Goal: Complete application form: Complete application form

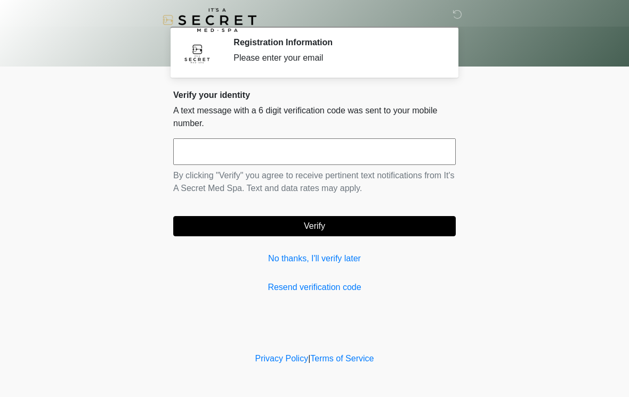
click at [386, 158] on input "text" at bounding box center [314, 152] width 282 height 27
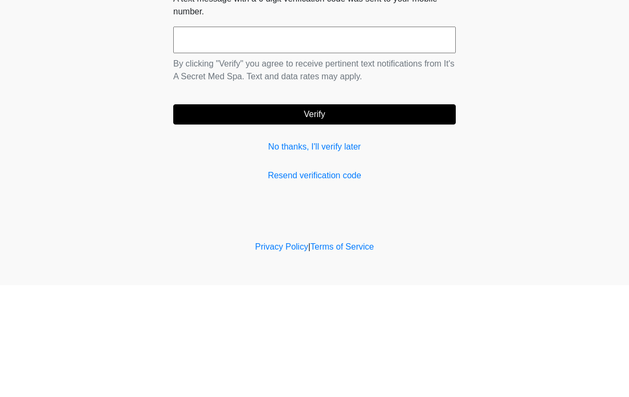
click at [331, 253] on link "No thanks, I'll verify later" at bounding box center [314, 259] width 282 height 13
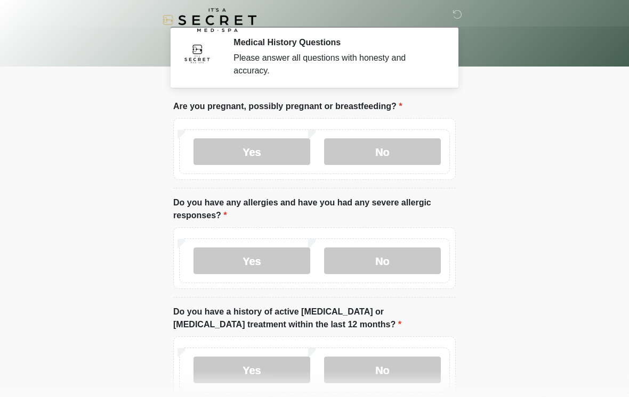
click at [404, 144] on label "No" at bounding box center [382, 152] width 117 height 27
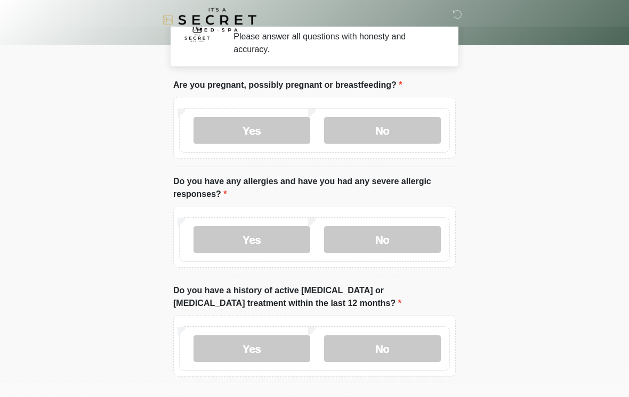
scroll to position [21, 0]
click at [405, 253] on label "No" at bounding box center [382, 239] width 117 height 27
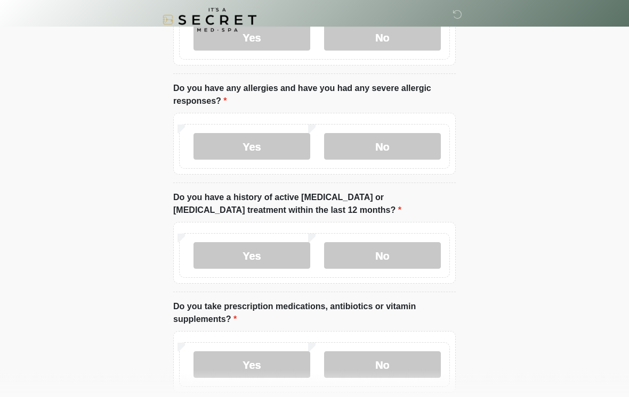
scroll to position [115, 0]
click at [419, 259] on label "No" at bounding box center [382, 255] width 117 height 27
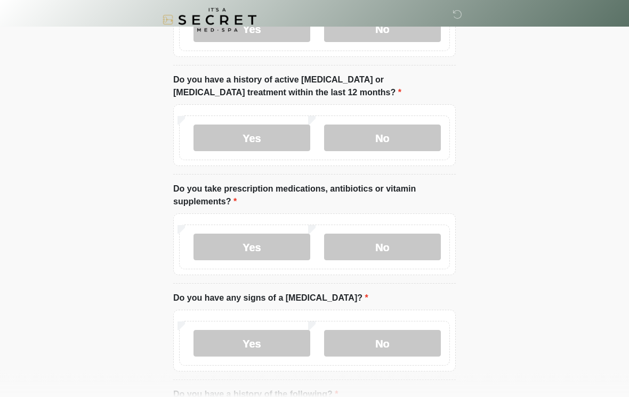
click at [411, 243] on label "No" at bounding box center [382, 247] width 117 height 27
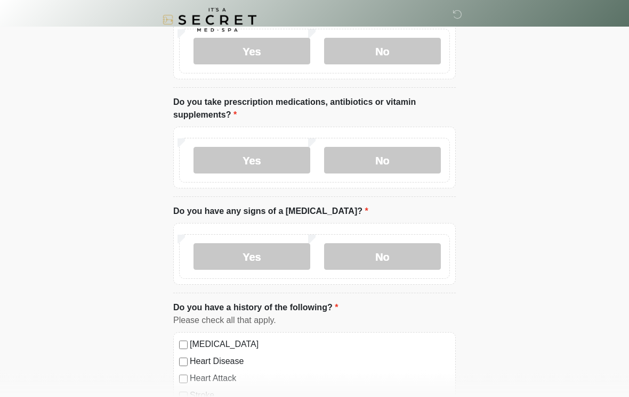
scroll to position [319, 0]
click at [425, 254] on label "No" at bounding box center [382, 256] width 117 height 27
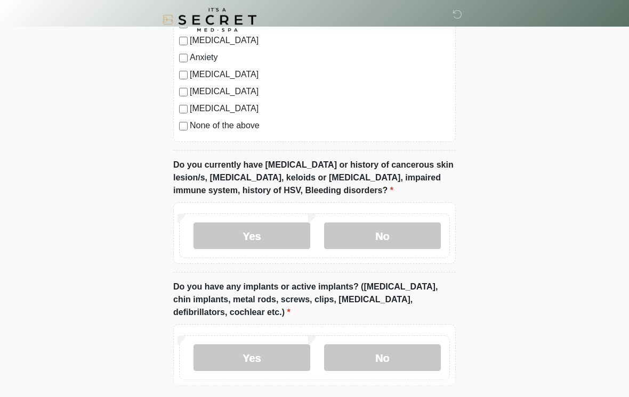
click at [432, 234] on label "No" at bounding box center [382, 236] width 117 height 27
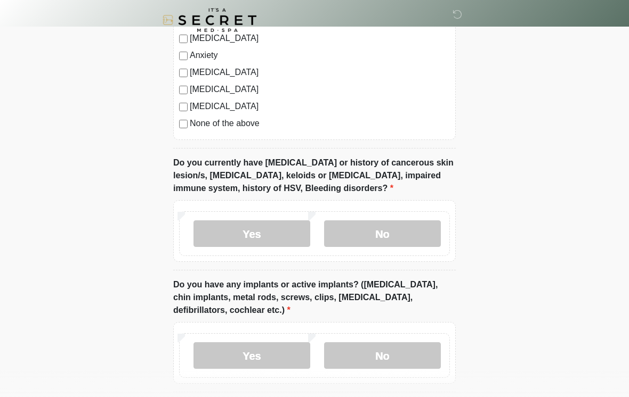
scroll to position [728, 0]
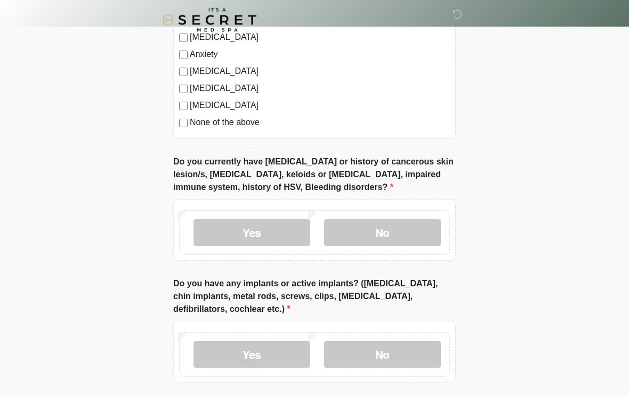
click at [189, 135] on div "[MEDICAL_DATA] Heart Disease Heart Attack Stroke Blood Clotting or [MEDICAL_DAT…" at bounding box center [314, 31] width 282 height 216
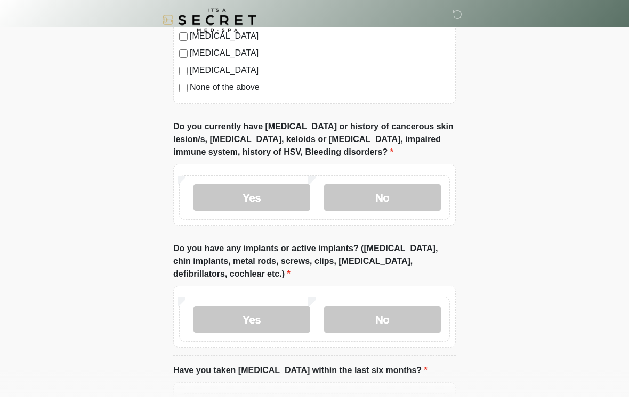
scroll to position [765, 0]
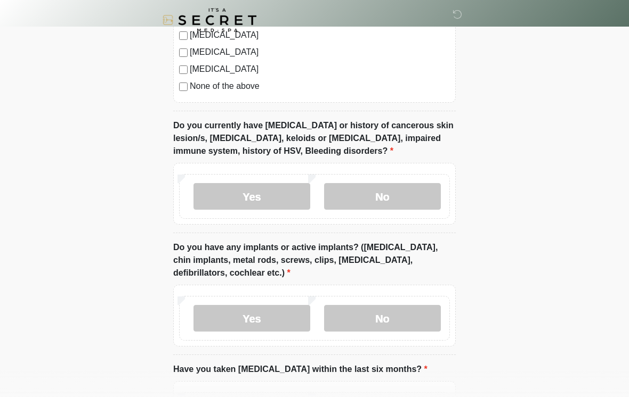
click at [411, 317] on label "No" at bounding box center [382, 318] width 117 height 27
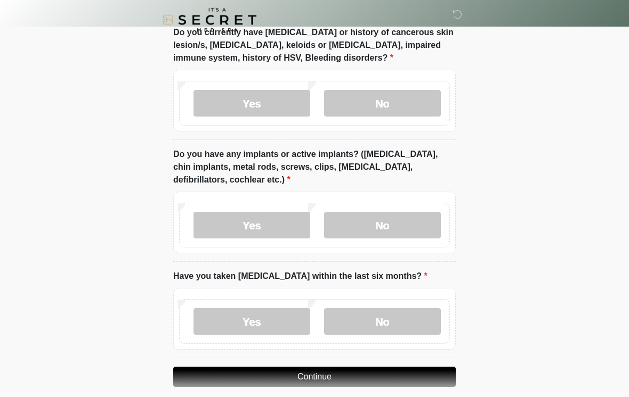
scroll to position [863, 0]
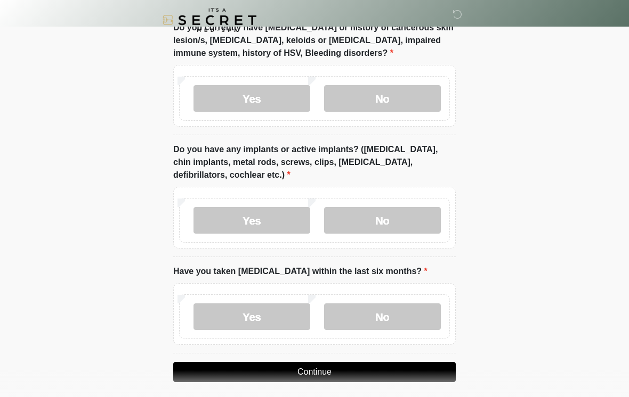
click at [413, 322] on label "No" at bounding box center [382, 317] width 117 height 27
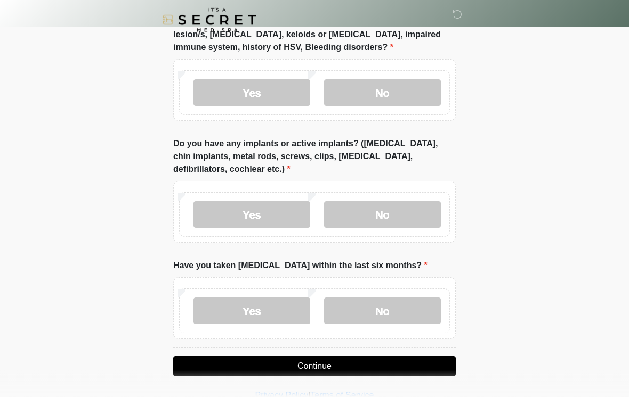
scroll to position [887, 0]
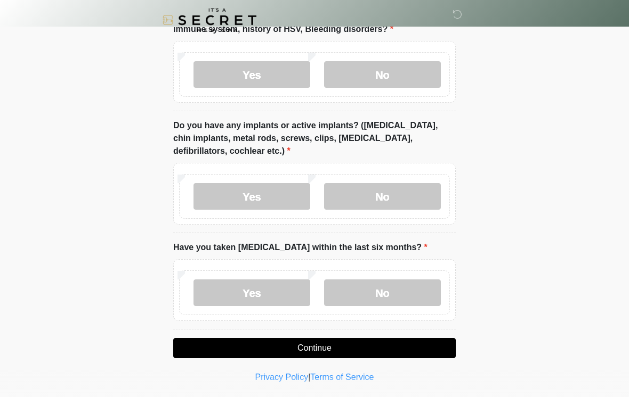
click at [433, 348] on button "Continue" at bounding box center [314, 348] width 282 height 20
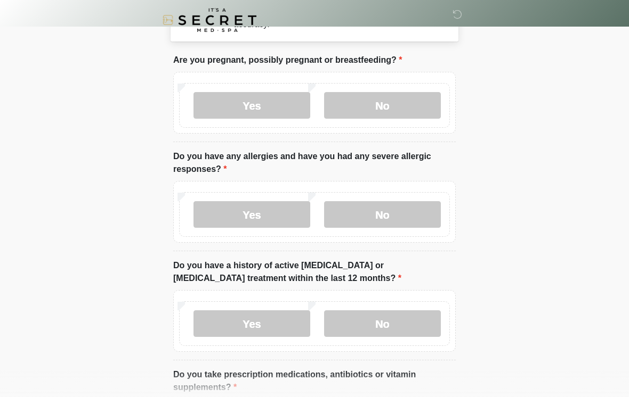
scroll to position [0, 0]
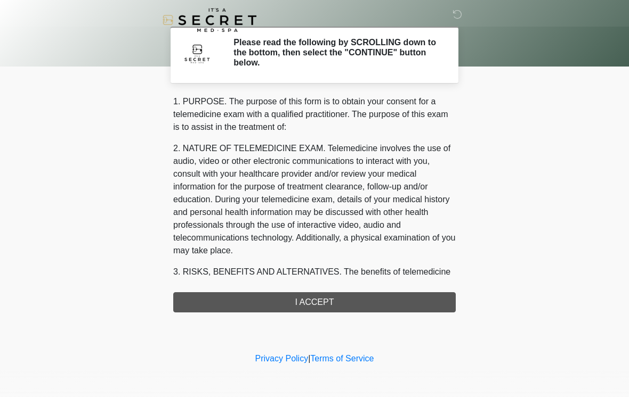
click at [417, 307] on div "1. PURPOSE. The purpose of this form is to obtain your consent for a telemedici…" at bounding box center [314, 203] width 282 height 217
click at [422, 303] on div "1. PURPOSE. The purpose of this form is to obtain your consent for a telemedici…" at bounding box center [314, 203] width 282 height 217
click at [391, 308] on div "1. PURPOSE. The purpose of this form is to obtain your consent for a telemedici…" at bounding box center [314, 203] width 282 height 217
click at [405, 297] on div "1. PURPOSE. The purpose of this form is to obtain your consent for a telemedici…" at bounding box center [314, 203] width 282 height 217
click at [405, 296] on div "1. PURPOSE. The purpose of this form is to obtain your consent for a telemedici…" at bounding box center [314, 203] width 282 height 217
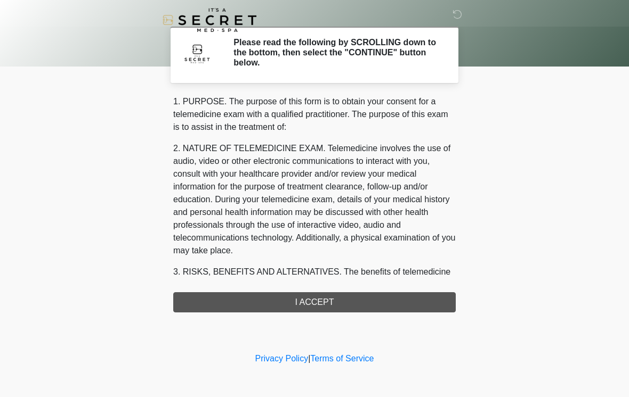
click at [420, 310] on div "1. PURPOSE. The purpose of this form is to obtain your consent for a telemedici…" at bounding box center [314, 203] width 282 height 217
click at [358, 305] on div "1. PURPOSE. The purpose of this form is to obtain your consent for a telemedici…" at bounding box center [314, 203] width 282 height 217
click at [358, 304] on div "1. PURPOSE. The purpose of this form is to obtain your consent for a telemedici…" at bounding box center [314, 203] width 282 height 217
click at [363, 302] on div "1. PURPOSE. The purpose of this form is to obtain your consent for a telemedici…" at bounding box center [314, 203] width 282 height 217
click at [429, 57] on h2 "Please read the following by SCROLLING down to the bottom, then select the "CON…" at bounding box center [336, 52] width 206 height 31
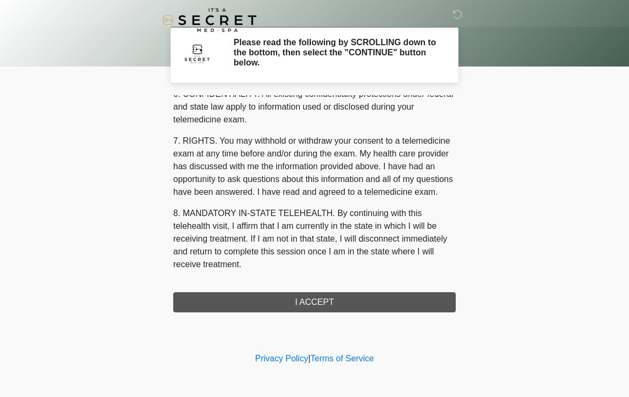
scroll to position [434, 0]
click at [375, 306] on button "I ACCEPT" at bounding box center [314, 303] width 282 height 20
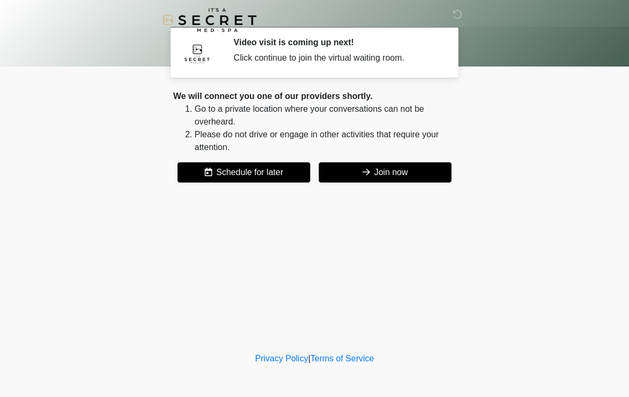
click at [433, 169] on button "Join now" at bounding box center [385, 173] width 133 height 20
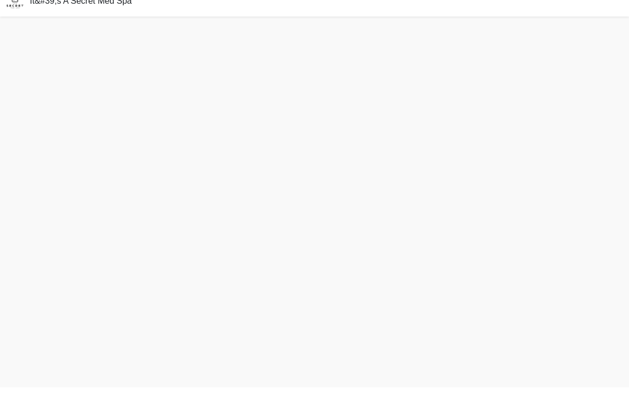
scroll to position [3, 0]
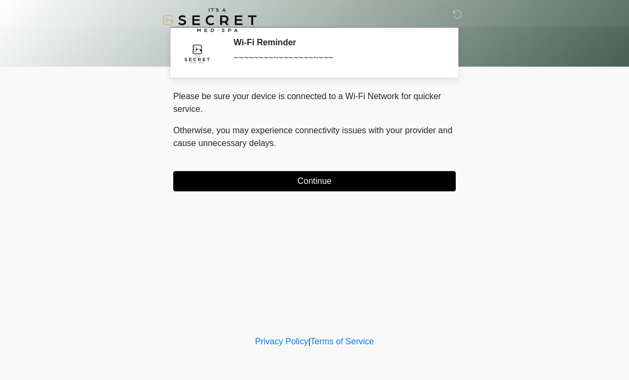
click at [453, 181] on button "Continue" at bounding box center [314, 181] width 282 height 20
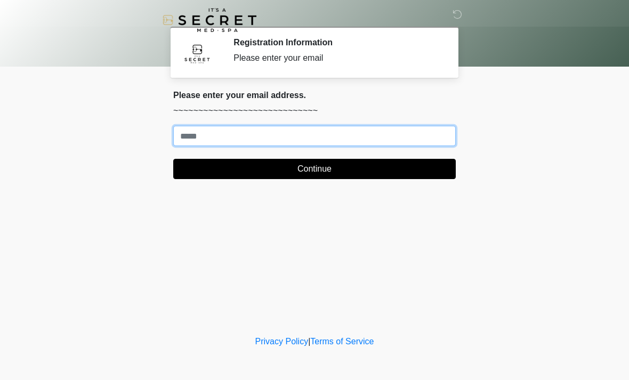
click at [447, 140] on input "Where should we email your treatment plan?" at bounding box center [314, 136] width 282 height 20
